Goal: Obtain resource: Download file/media

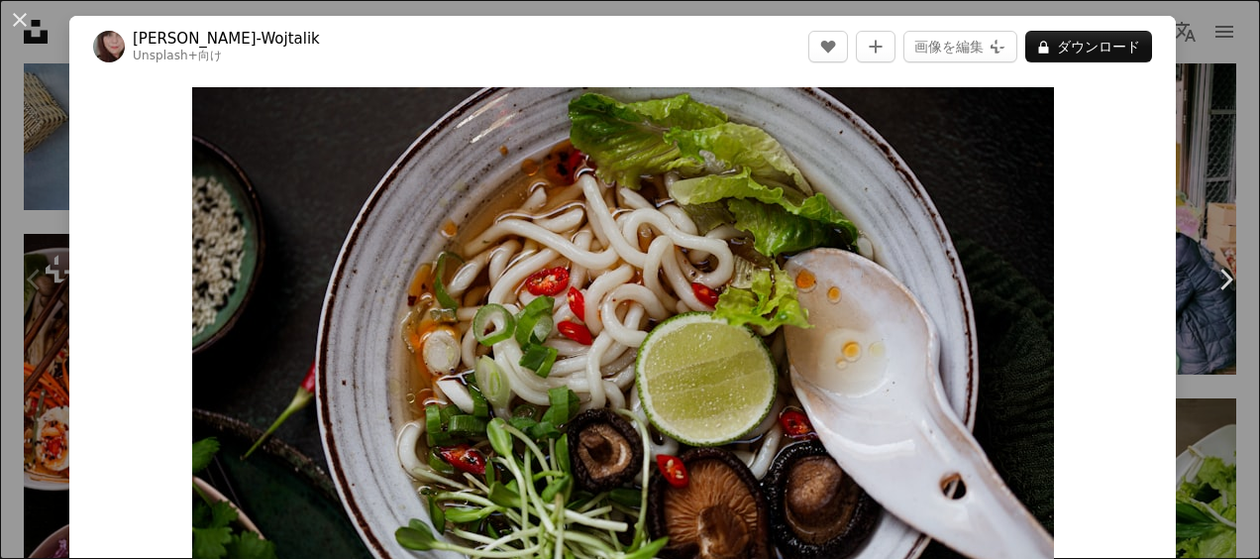
scroll to position [483, 0]
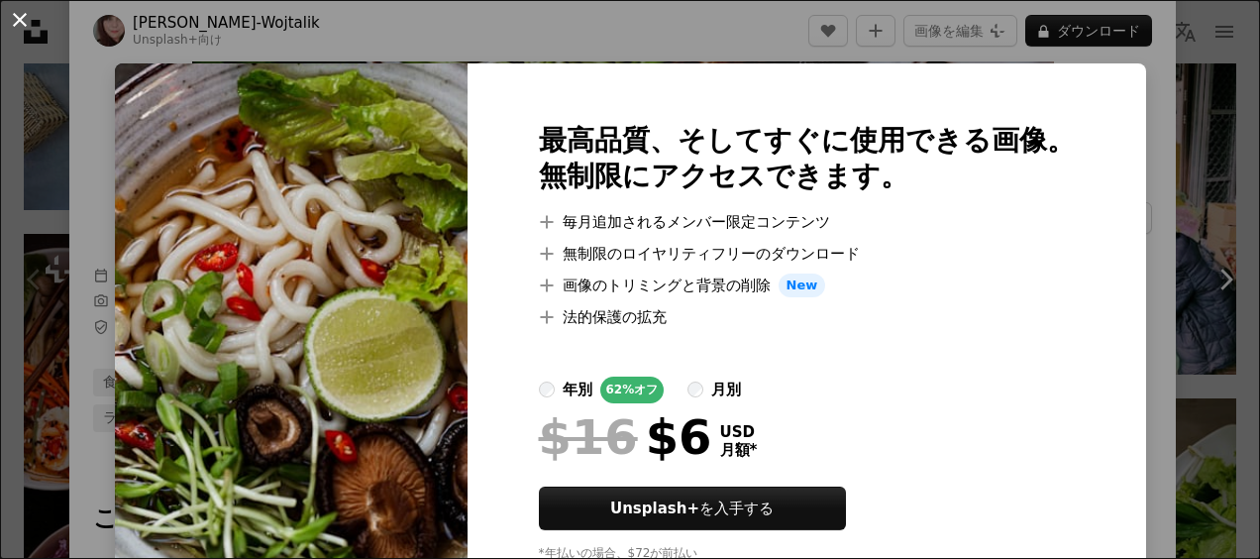
click at [14, 26] on button "An X shape" at bounding box center [20, 20] width 24 height 24
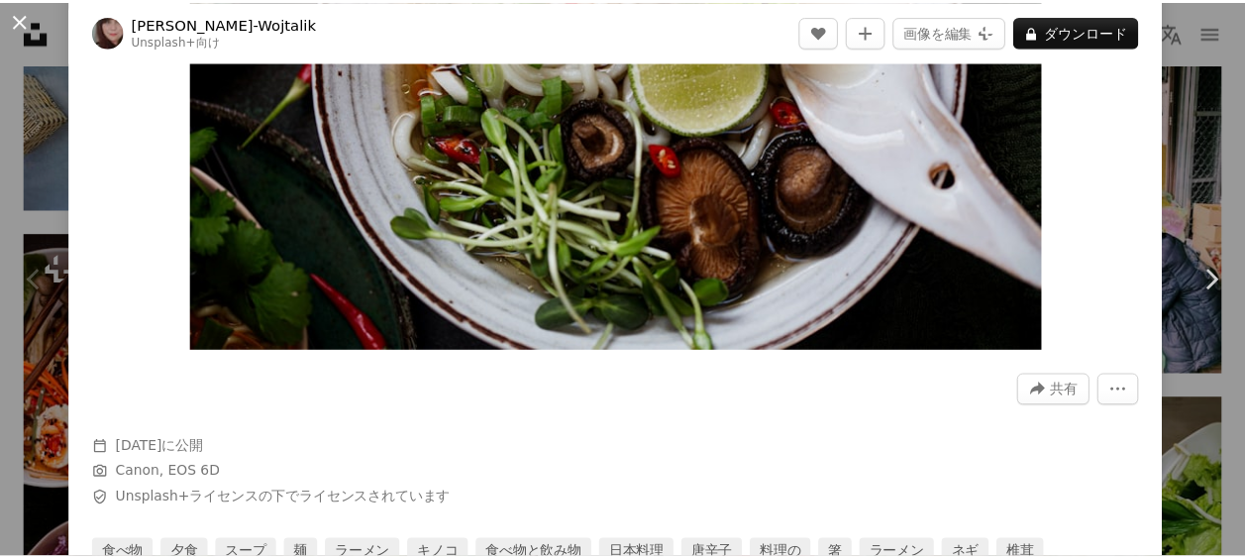
scroll to position [285, 0]
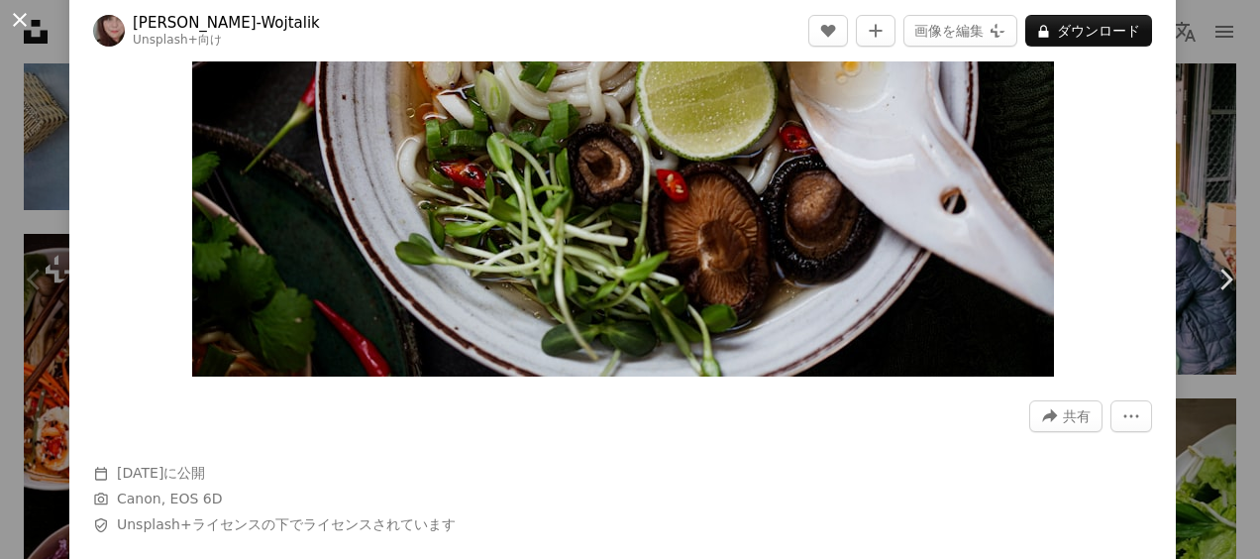
click at [11, 15] on button "An X shape" at bounding box center [20, 20] width 24 height 24
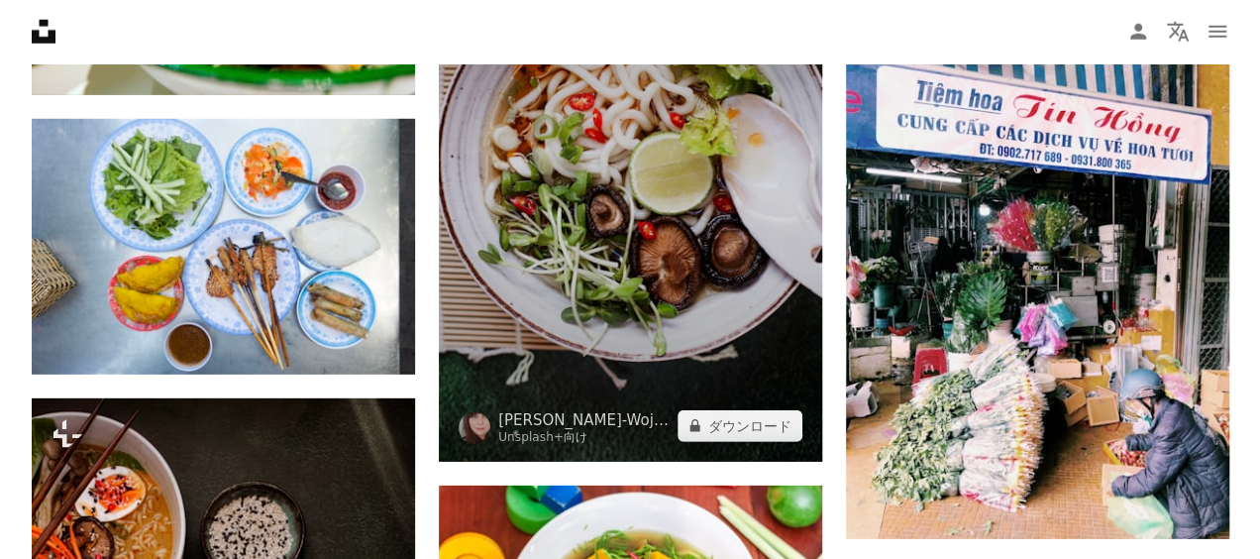
scroll to position [2792, 0]
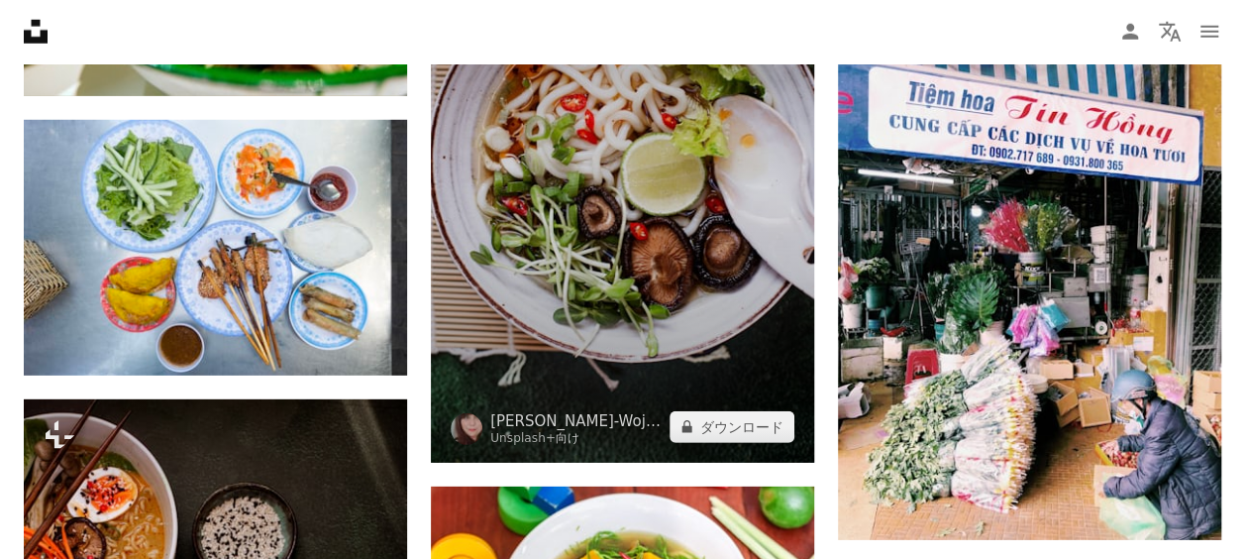
click at [626, 222] on img at bounding box center [622, 175] width 383 height 576
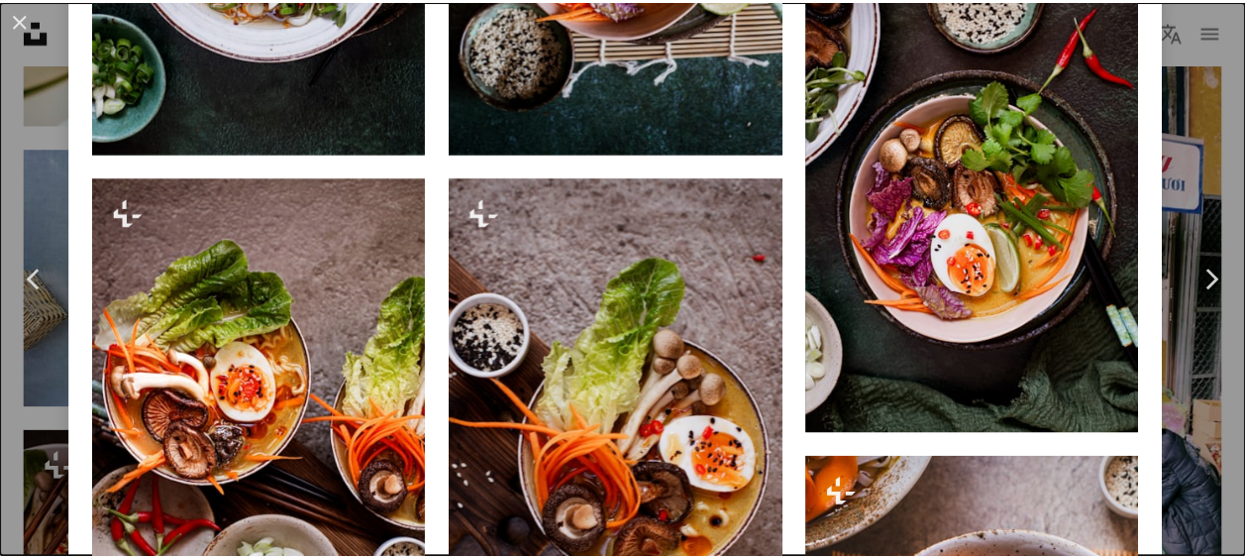
scroll to position [2576, 0]
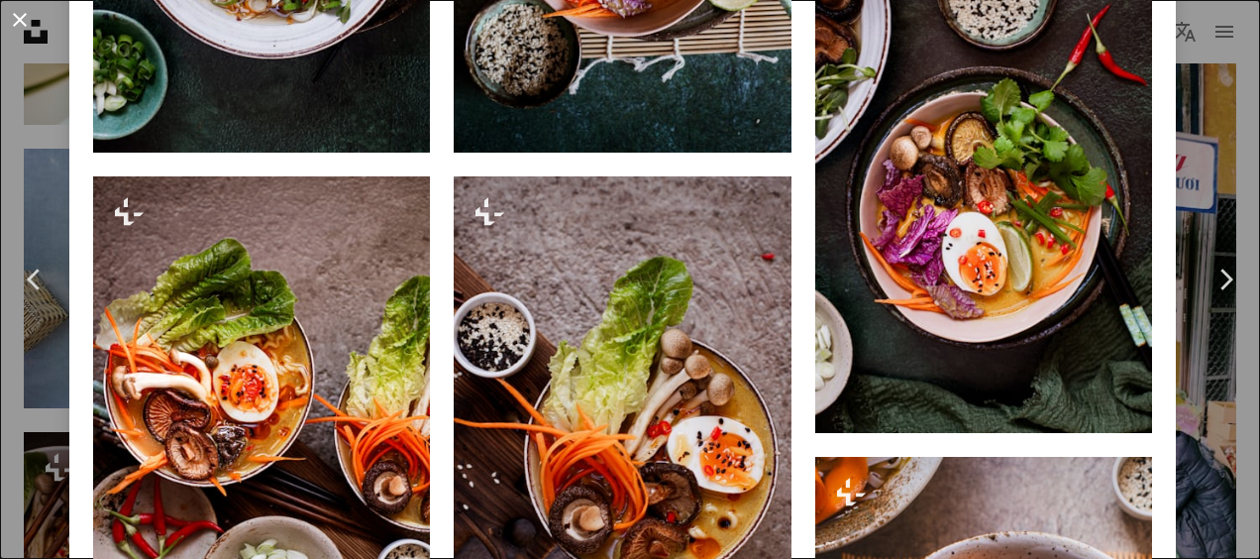
click at [22, 20] on button "An X shape" at bounding box center [20, 20] width 24 height 24
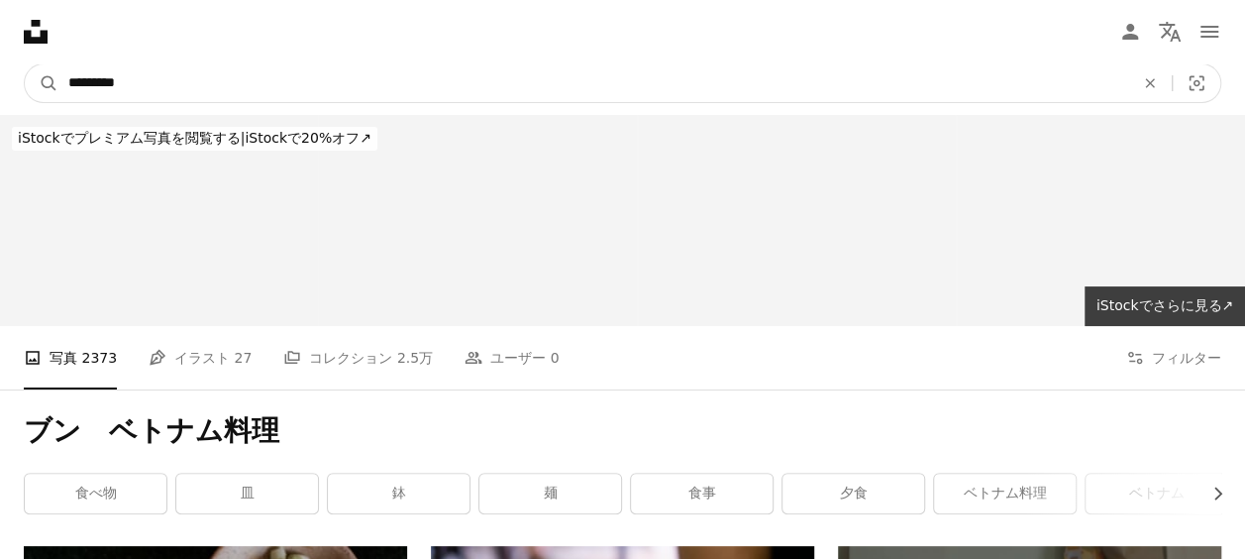
click at [351, 67] on input "*********" at bounding box center [593, 83] width 1070 height 38
click at [25, 64] on button "A magnifying glass" at bounding box center [42, 83] width 34 height 38
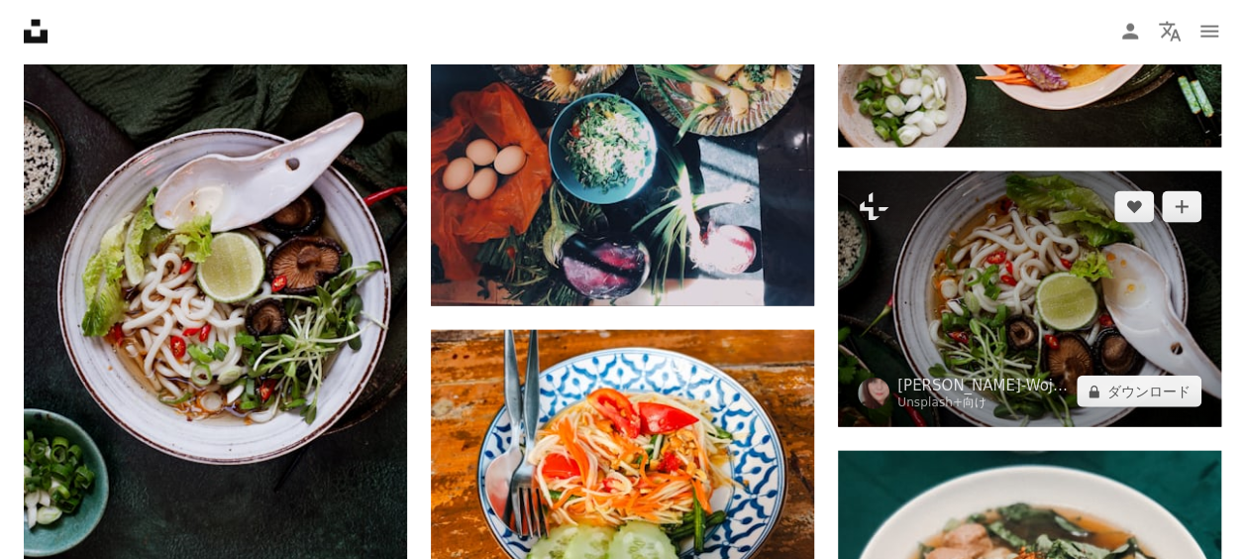
scroll to position [2081, 0]
